Goal: Transaction & Acquisition: Obtain resource

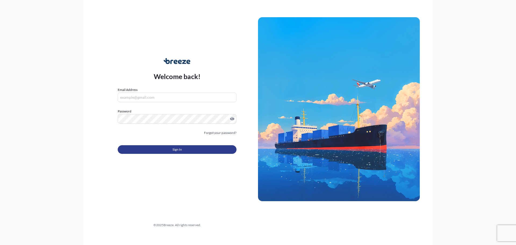
type input "[EMAIL_ADDRESS][DOMAIN_NAME]"
click at [175, 148] on span "Sign In" at bounding box center [177, 149] width 9 height 5
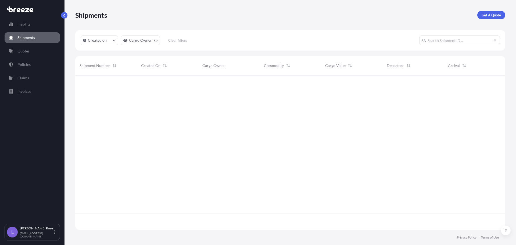
scroll to position [170, 426]
click at [495, 12] on p "Get A Quote" at bounding box center [491, 14] width 19 height 5
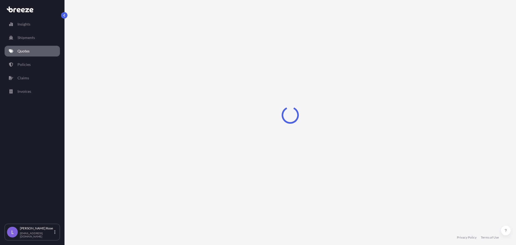
select select "Sea"
select select "1"
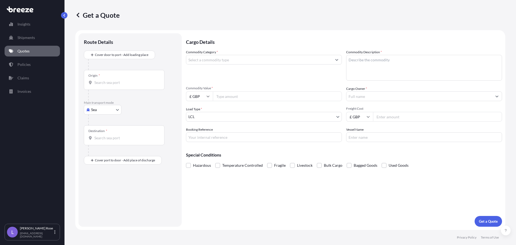
click at [118, 109] on body "Insights Shipments Quotes Policies Claims Invoices L [PERSON_NAME] [PERSON_NAME…" at bounding box center [258, 122] width 516 height 245
click at [107, 140] on div "Road" at bounding box center [102, 143] width 33 height 10
select select "Road"
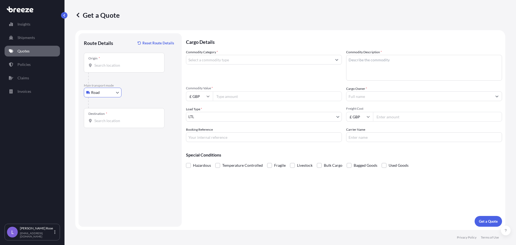
click at [113, 69] on div "Origin *" at bounding box center [124, 63] width 81 height 20
click at [113, 68] on input "Origin *" at bounding box center [125, 65] width 63 height 5
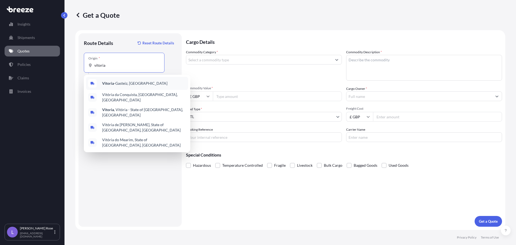
click at [116, 84] on span "[GEOGRAPHIC_DATA], [GEOGRAPHIC_DATA]" at bounding box center [134, 83] width 65 height 5
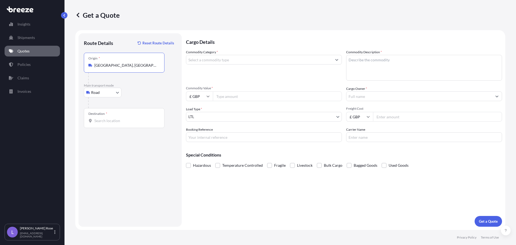
type input "[GEOGRAPHIC_DATA], [GEOGRAPHIC_DATA]"
click at [106, 116] on span "*" at bounding box center [106, 114] width 1 height 4
click at [106, 118] on input "Destination *" at bounding box center [125, 120] width 63 height 5
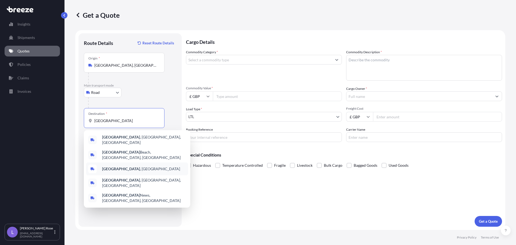
click at [120, 166] on span "[GEOGRAPHIC_DATA] , [GEOGRAPHIC_DATA]" at bounding box center [141, 168] width 78 height 5
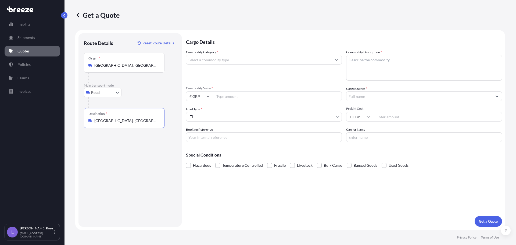
type input "[GEOGRAPHIC_DATA], [GEOGRAPHIC_DATA]"
click at [203, 61] on input "Commodity Category *" at bounding box center [259, 60] width 146 height 10
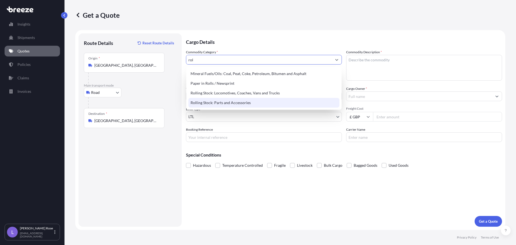
click at [216, 99] on div "Rolling Stock: Parts and Accessories" at bounding box center [263, 103] width 151 height 10
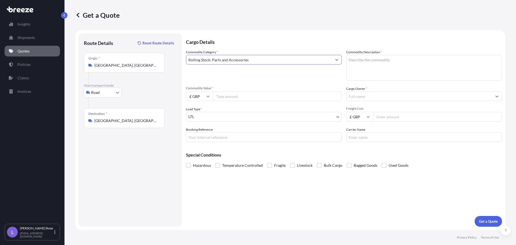
type input "Rolling Stock: Parts and Accessories"
click at [381, 55] on label "Commodity Description *" at bounding box center [364, 51] width 36 height 5
click at [381, 55] on textarea "Commodity Description *" at bounding box center [424, 68] width 156 height 26
type textarea "Rolling Stock - 8607998000"
click at [191, 94] on input "£ GBP" at bounding box center [199, 96] width 27 height 10
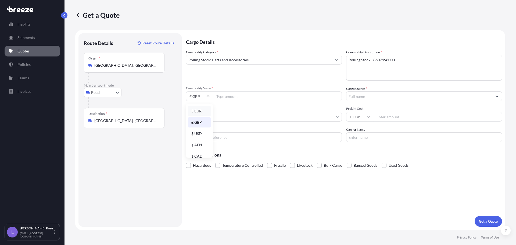
click at [198, 113] on div "€ EUR" at bounding box center [199, 111] width 23 height 10
type input "€ EUR"
click at [223, 96] on input "Commodity Value *" at bounding box center [277, 96] width 129 height 10
type input "8608.00"
click at [409, 99] on input "Cargo Owner *" at bounding box center [419, 96] width 146 height 10
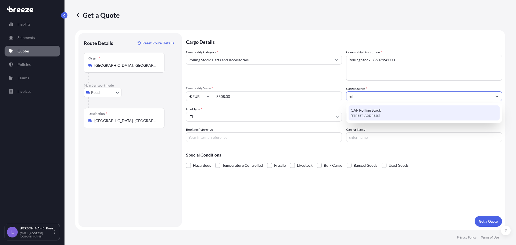
click at [392, 110] on div "[STREET_ADDRESS]" at bounding box center [424, 112] width 151 height 15
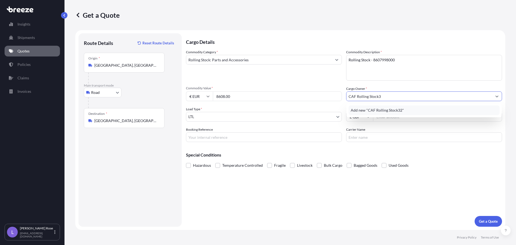
type input "CAF Rolling Stock"
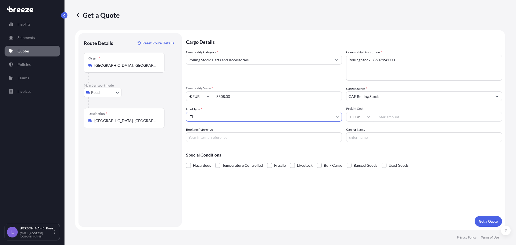
click at [391, 115] on input "Freight Cost" at bounding box center [437, 117] width 129 height 10
type input "3255.78"
click at [243, 141] on input "Booking Reference" at bounding box center [264, 137] width 156 height 10
type input "HI85498"
type input "Trans Europe"
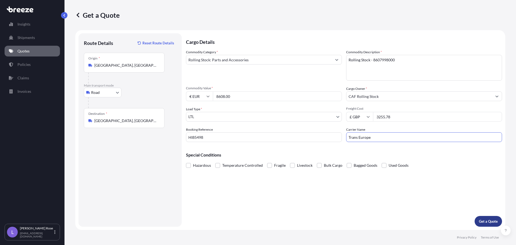
click at [485, 218] on button "Get a Quote" at bounding box center [488, 221] width 27 height 11
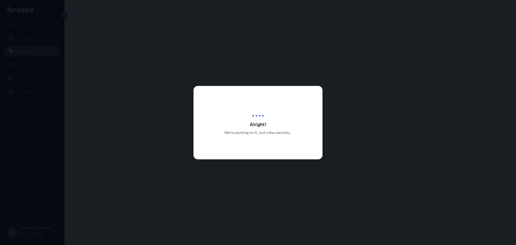
select select "Road"
select select "1"
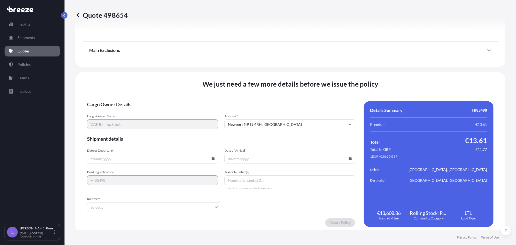
scroll to position [608, 0]
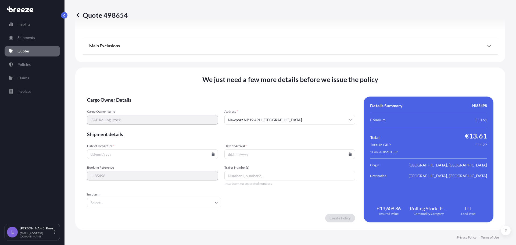
click at [212, 156] on input "Date of Departure *" at bounding box center [152, 154] width 131 height 10
click at [212, 154] on icon at bounding box center [212, 153] width 3 height 3
click at [139, 96] on button "10" at bounding box center [139, 96] width 9 height 9
type input "[DATE]"
click at [349, 153] on icon at bounding box center [350, 153] width 3 height 3
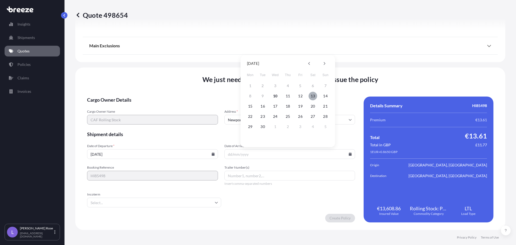
click at [313, 95] on button "13" at bounding box center [313, 96] width 9 height 9
type input "[DATE]"
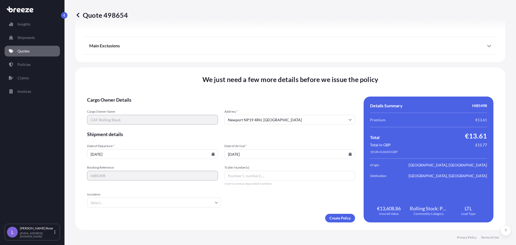
click at [169, 198] on input "Incoterm" at bounding box center [154, 203] width 134 height 10
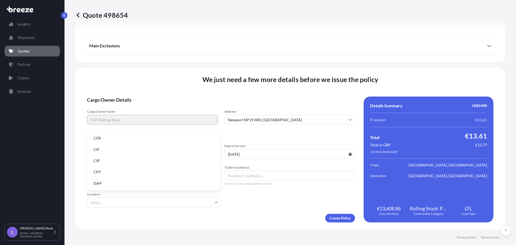
scroll to position [68, 0]
click at [111, 148] on li "EXW" at bounding box center [153, 149] width 128 height 10
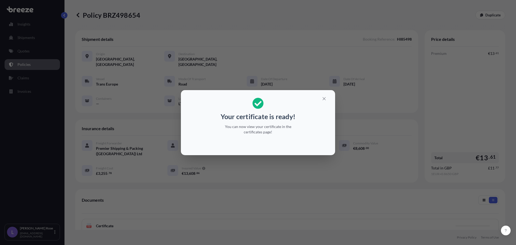
click at [349, 114] on div "Your certificate is ready! You can now view your certificate in the certificate…" at bounding box center [258, 122] width 516 height 245
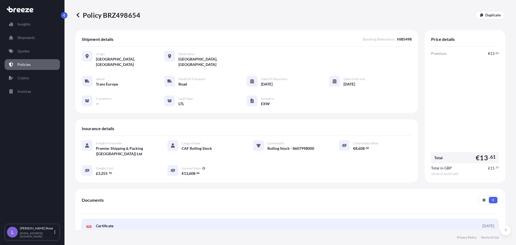
click at [294, 219] on link "PDF Certificate [DATE]" at bounding box center [290, 226] width 417 height 14
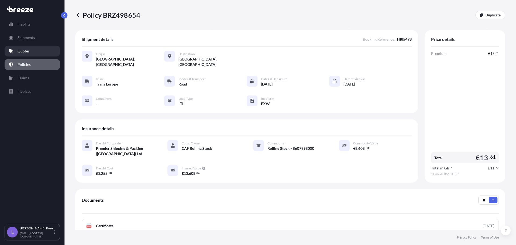
click at [28, 52] on p "Quotes" at bounding box center [23, 50] width 12 height 5
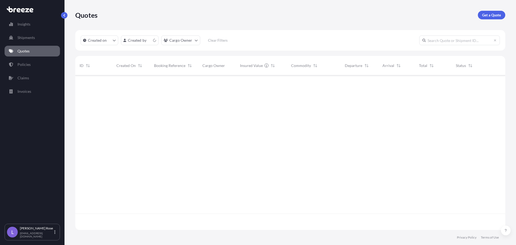
scroll to position [153, 426]
click at [492, 14] on p "Get a Quote" at bounding box center [491, 14] width 19 height 5
select select "Sea"
select select "1"
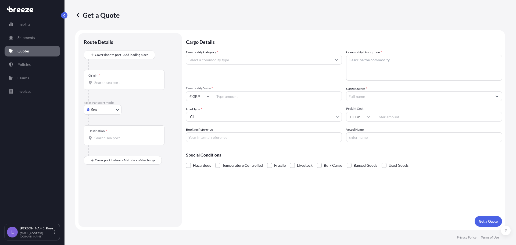
click at [108, 118] on div at bounding box center [132, 119] width 88 height 11
click at [107, 110] on body "Insights Shipments Quotes Policies Claims Invoices L [PERSON_NAME] [PERSON_NAME…" at bounding box center [258, 122] width 516 height 245
click at [105, 144] on div "Road" at bounding box center [102, 143] width 33 height 10
select select "Road"
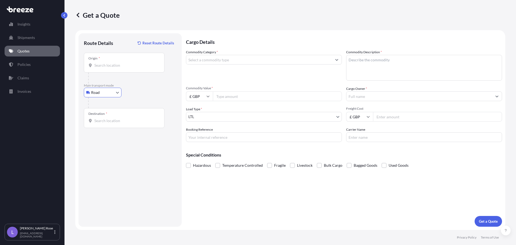
click at [109, 65] on input "Origin *" at bounding box center [125, 65] width 63 height 5
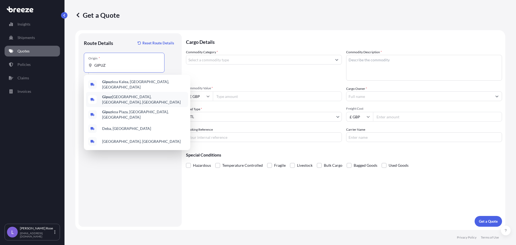
click at [129, 98] on span "Gipuz [GEOGRAPHIC_DATA], [GEOGRAPHIC_DATA], [GEOGRAPHIC_DATA]" at bounding box center [144, 99] width 84 height 11
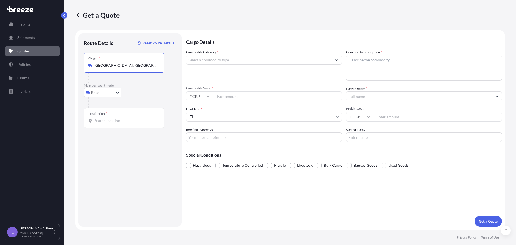
type input "[GEOGRAPHIC_DATA], [GEOGRAPHIC_DATA], [GEOGRAPHIC_DATA]"
click at [113, 120] on input "Destination *" at bounding box center [125, 120] width 63 height 5
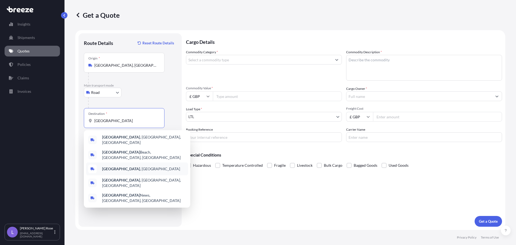
click at [113, 166] on b "[GEOGRAPHIC_DATA]" at bounding box center [121, 168] width 38 height 5
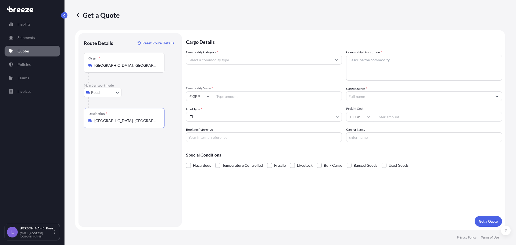
type input "[GEOGRAPHIC_DATA], [GEOGRAPHIC_DATA]"
click at [210, 61] on input "Commodity Category *" at bounding box center [259, 60] width 146 height 10
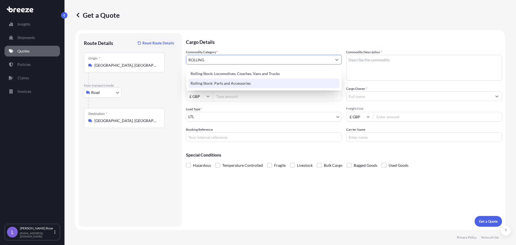
click at [224, 81] on div "Rolling Stock: Parts and Accessories" at bounding box center [263, 83] width 151 height 10
type input "Rolling Stock: Parts and Accessories"
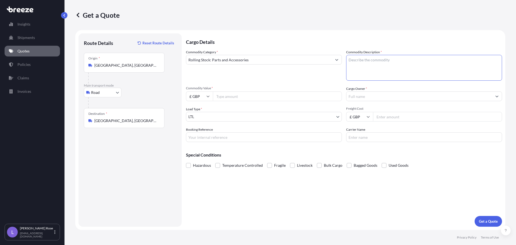
click at [417, 64] on textarea "Commodity Description *" at bounding box center [424, 68] width 156 height 26
type textarea "Rolling Stock - 8607998000"
click at [271, 96] on input "Commodity Value *" at bounding box center [277, 96] width 129 height 10
click at [376, 96] on input "Cargo Owner *" at bounding box center [419, 96] width 146 height 10
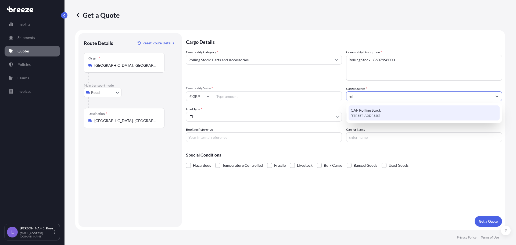
click at [378, 113] on span "[STREET_ADDRESS]" at bounding box center [365, 115] width 29 height 5
type input "CAF Rolling Stock"
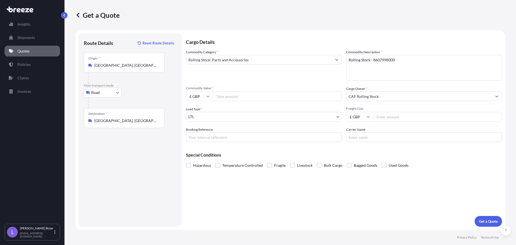
click at [376, 110] on span "Freight Cost" at bounding box center [424, 108] width 156 height 4
click at [376, 112] on input "Freight Cost" at bounding box center [437, 117] width 129 height 10
click at [389, 116] on input "Freight Cost" at bounding box center [437, 117] width 129 height 10
type input "1608"
click at [261, 100] on input "Commodity Value *" at bounding box center [277, 96] width 129 height 10
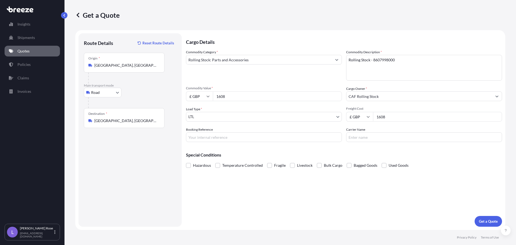
type input "1608"
click at [193, 96] on input "£ GBP" at bounding box center [199, 96] width 27 height 10
click at [197, 112] on div "€ EUR" at bounding box center [199, 111] width 23 height 10
type input "€ EUR"
drag, startPoint x: 418, startPoint y: 119, endPoint x: 410, endPoint y: 119, distance: 8.1
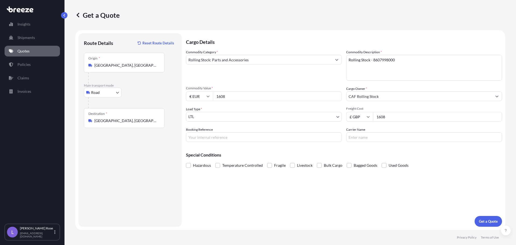
click at [418, 119] on input "1608" at bounding box center [437, 117] width 129 height 10
drag, startPoint x: 393, startPoint y: 116, endPoint x: 343, endPoint y: 114, distance: 50.8
click at [343, 114] on div "Commodity Category * Rolling Stock: Parts and Accessories Commodity Description…" at bounding box center [344, 95] width 316 height 92
type input "1951.38"
click at [233, 133] on input "Booking Reference" at bounding box center [264, 137] width 156 height 10
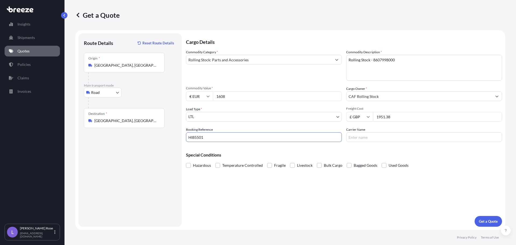
type input "HI85501"
type input "Trans Europe"
click at [486, 218] on button "Get a Quote" at bounding box center [488, 221] width 27 height 11
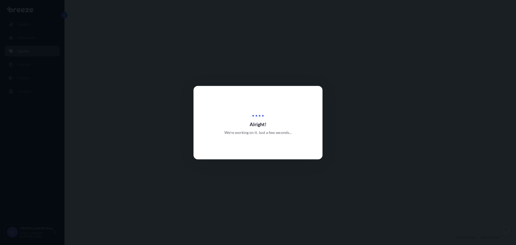
select select "Road"
select select "1"
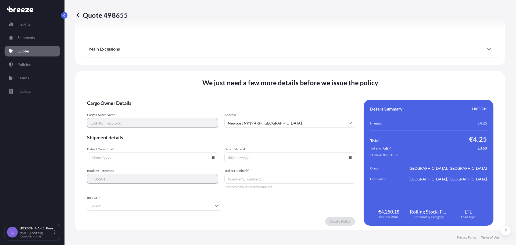
scroll to position [608, 0]
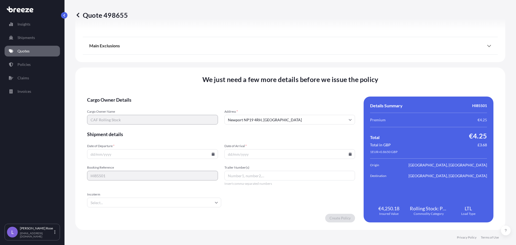
click at [211, 155] on icon at bounding box center [212, 153] width 3 height 3
click at [138, 96] on button "10" at bounding box center [139, 96] width 9 height 9
type input "[DATE]"
click at [349, 153] on icon at bounding box center [350, 153] width 3 height 3
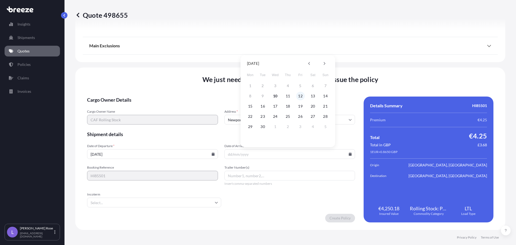
click at [301, 96] on button "12" at bounding box center [300, 96] width 9 height 9
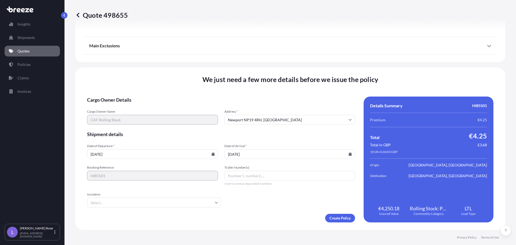
type input "[DATE]"
click at [167, 202] on input "Incoterm" at bounding box center [154, 203] width 134 height 10
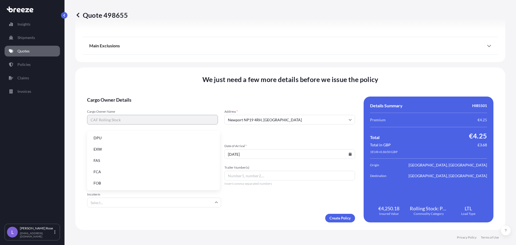
scroll to position [68, 0]
click at [107, 148] on li "EXW" at bounding box center [153, 149] width 128 height 10
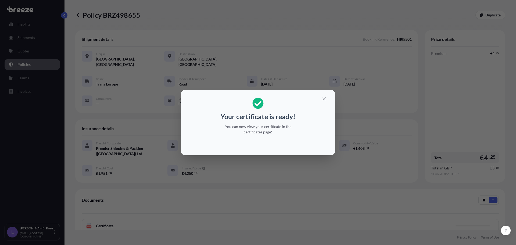
click at [293, 68] on div "Your certificate is ready! You can now view your certificate in the certificate…" at bounding box center [258, 122] width 516 height 245
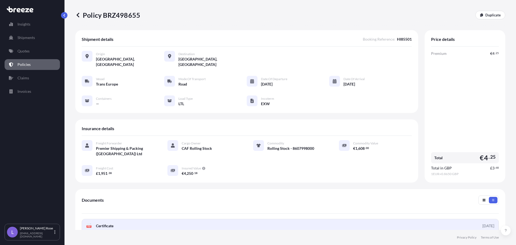
click at [148, 220] on link "PDF Certificate [DATE]" at bounding box center [290, 226] width 417 height 14
